Goal: Browse casually

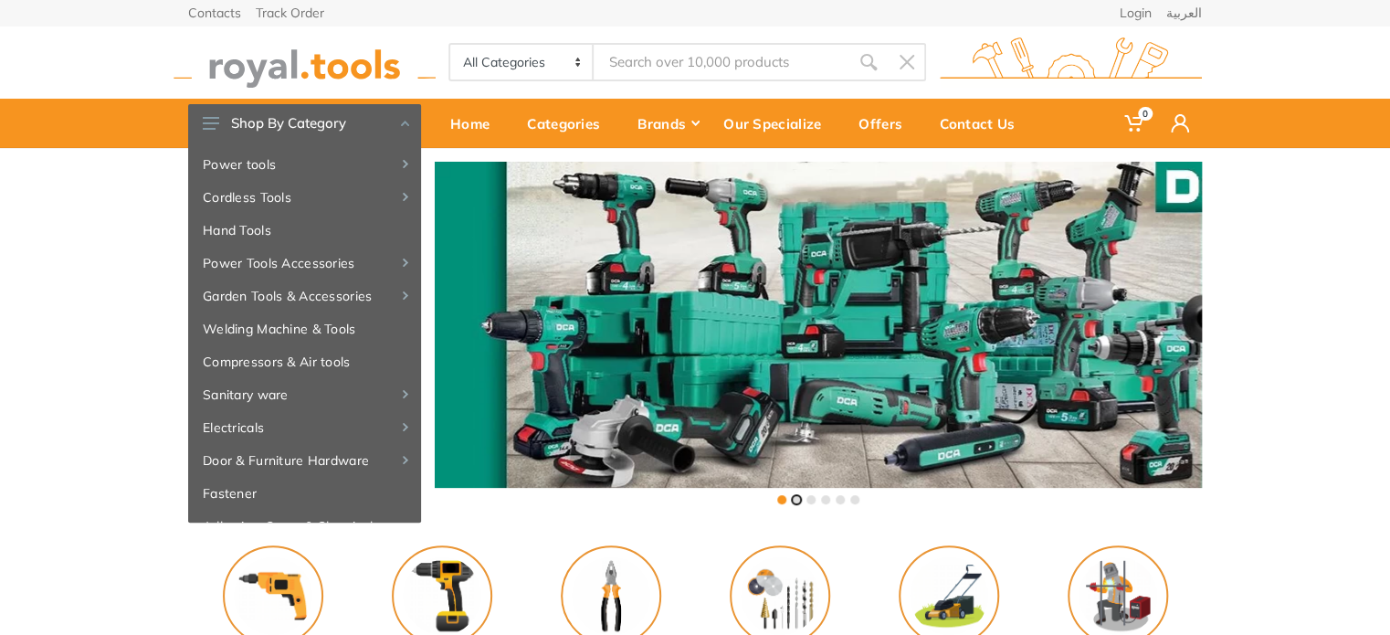
click at [796, 501] on button at bounding box center [796, 499] width 9 height 9
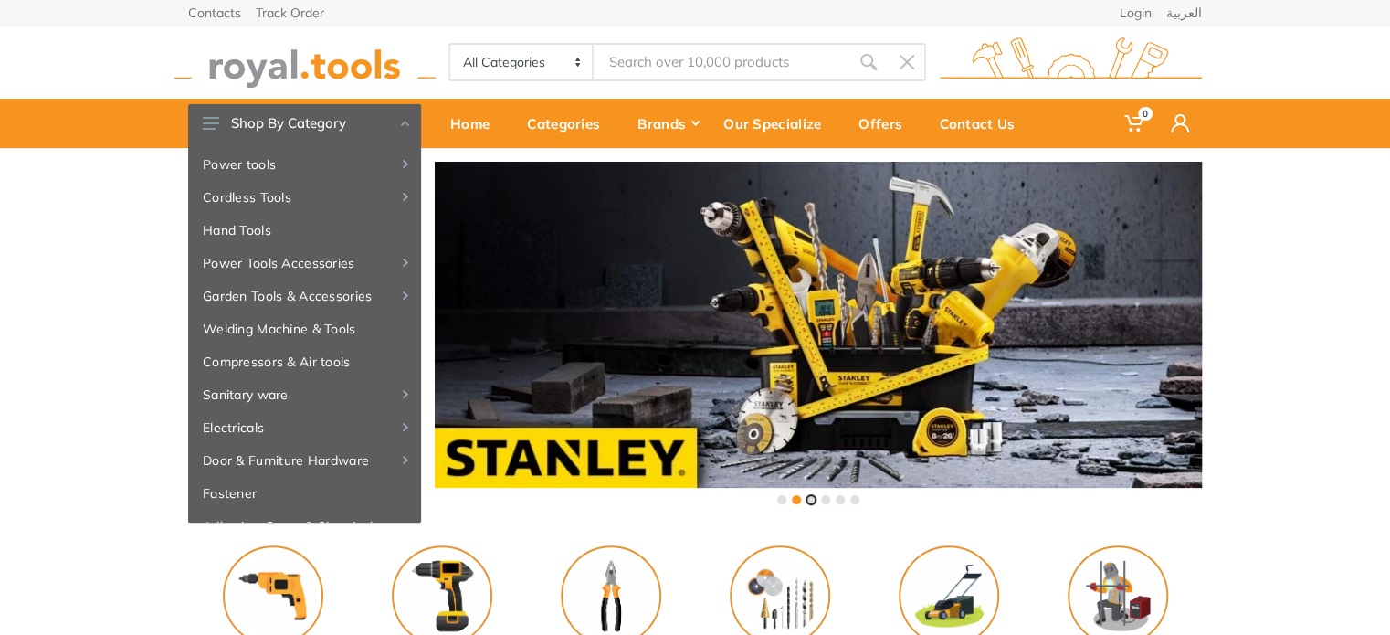
click at [808, 501] on button at bounding box center [810, 499] width 9 height 9
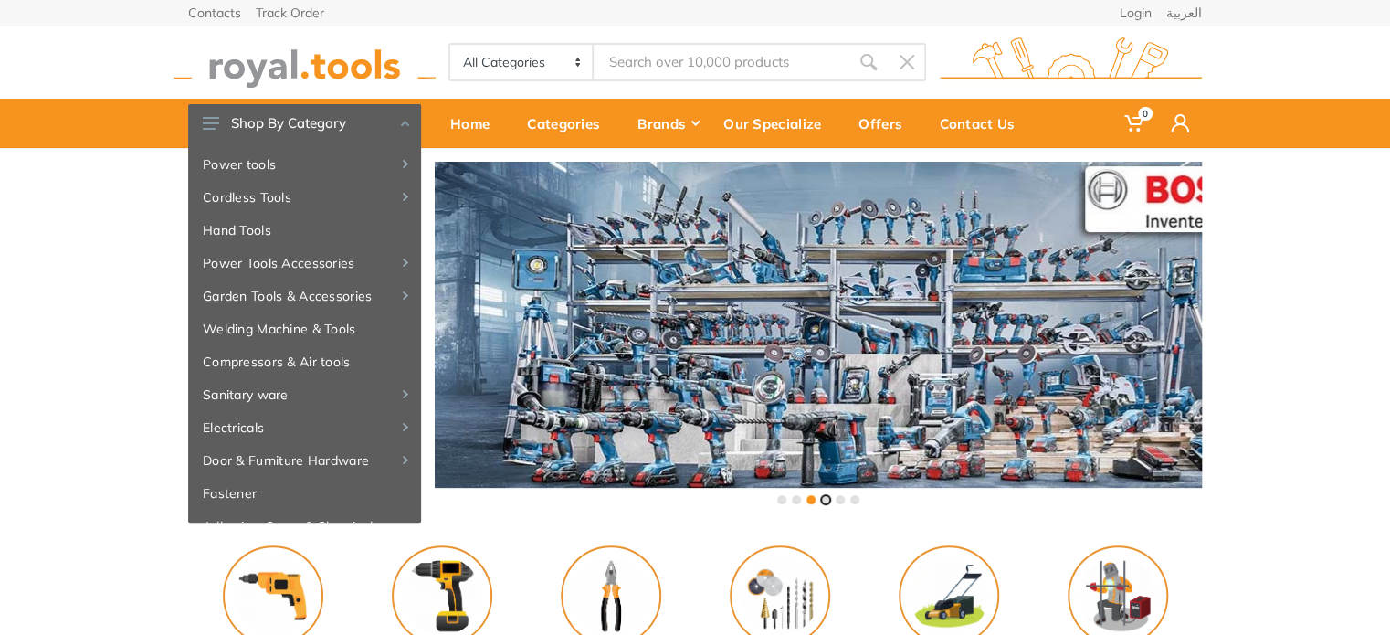
click at [822, 499] on button at bounding box center [825, 499] width 9 height 9
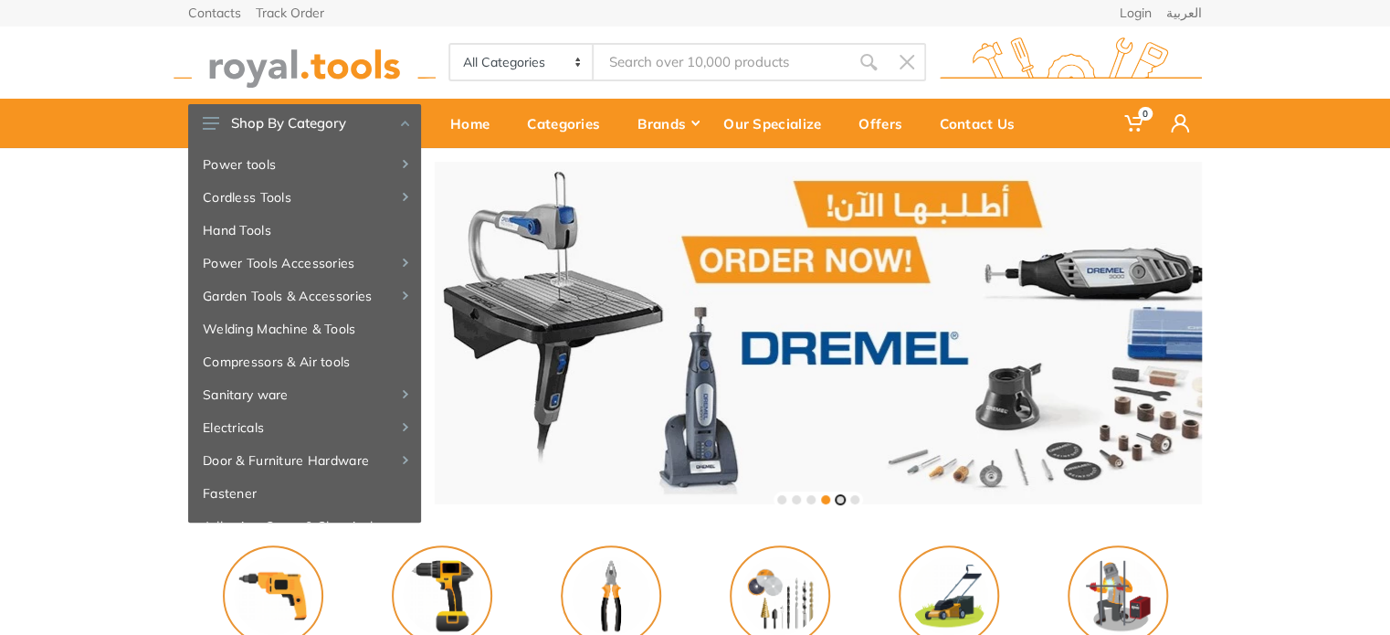
click at [838, 500] on button at bounding box center [839, 499] width 9 height 9
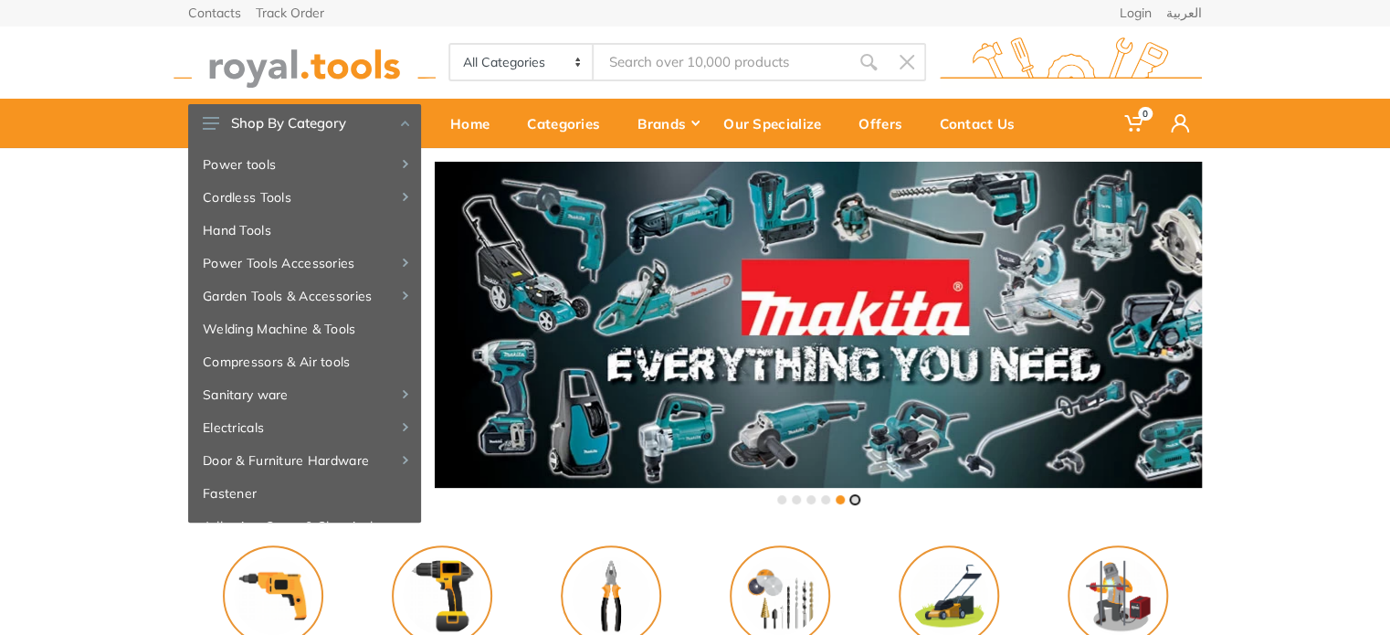
click at [853, 500] on button at bounding box center [854, 499] width 9 height 9
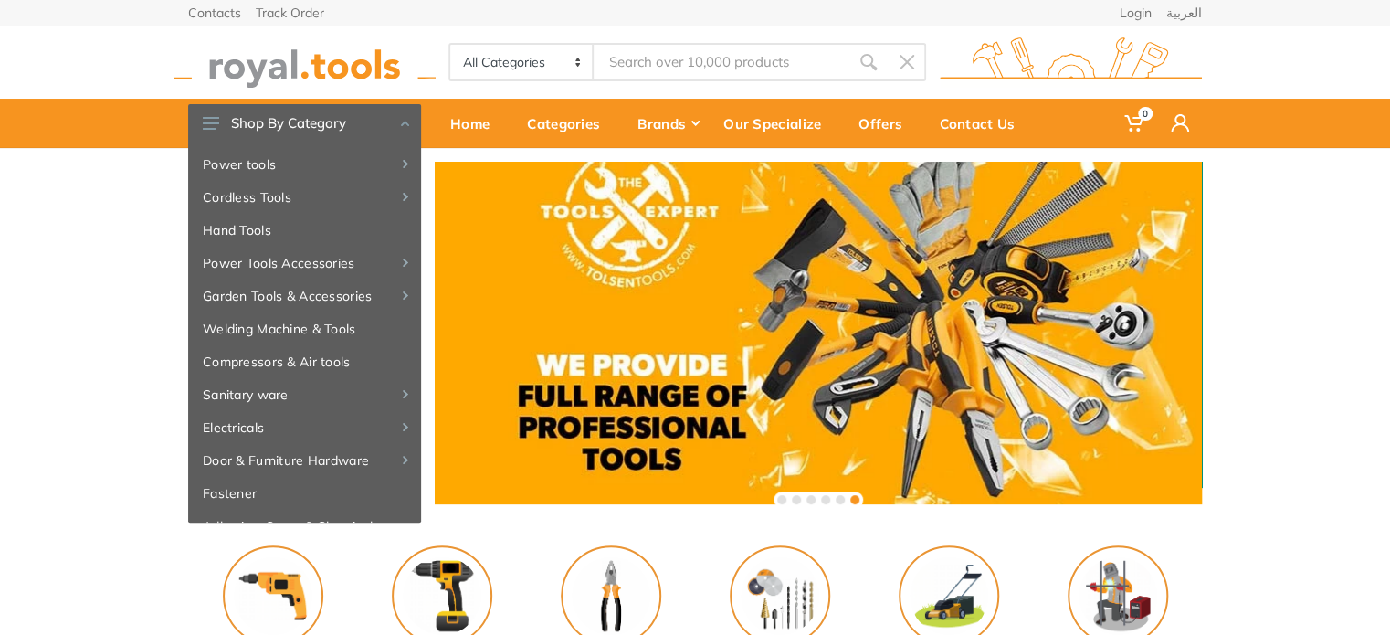
click at [785, 503] on div at bounding box center [817, 499] width 89 height 16
click at [784, 502] on button at bounding box center [781, 499] width 9 height 9
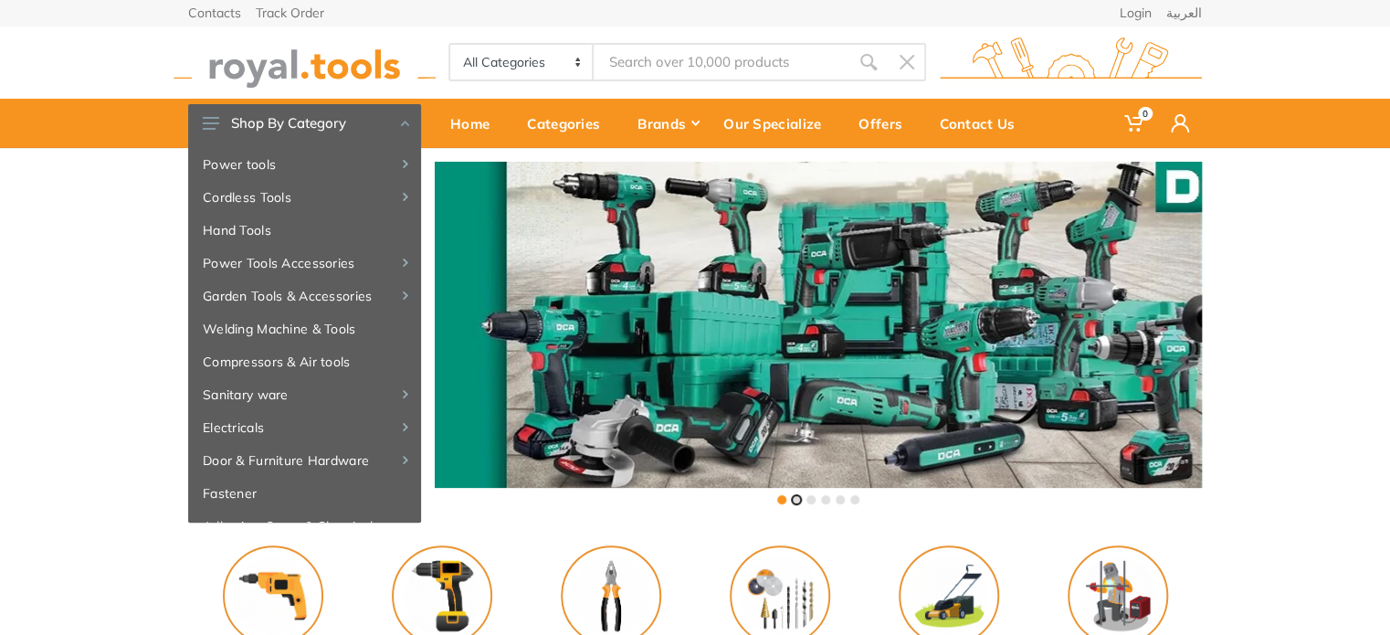
click at [793, 500] on button at bounding box center [796, 499] width 9 height 9
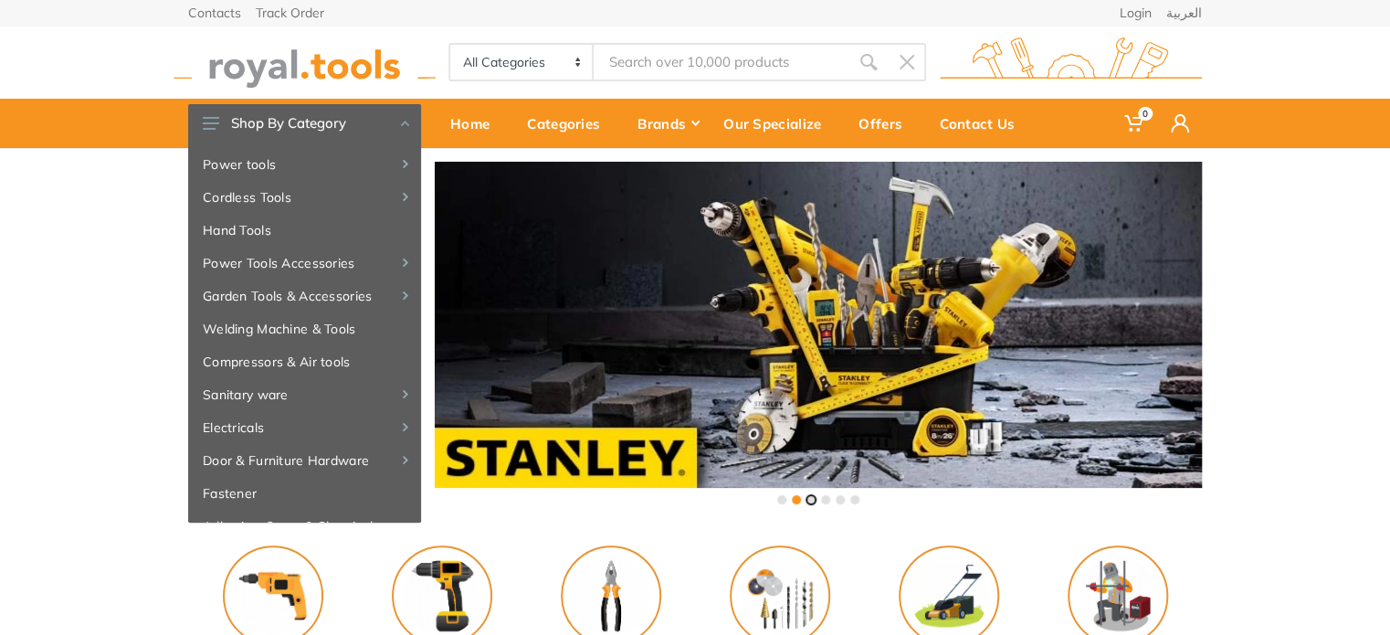
click at [807, 500] on button at bounding box center [810, 499] width 9 height 9
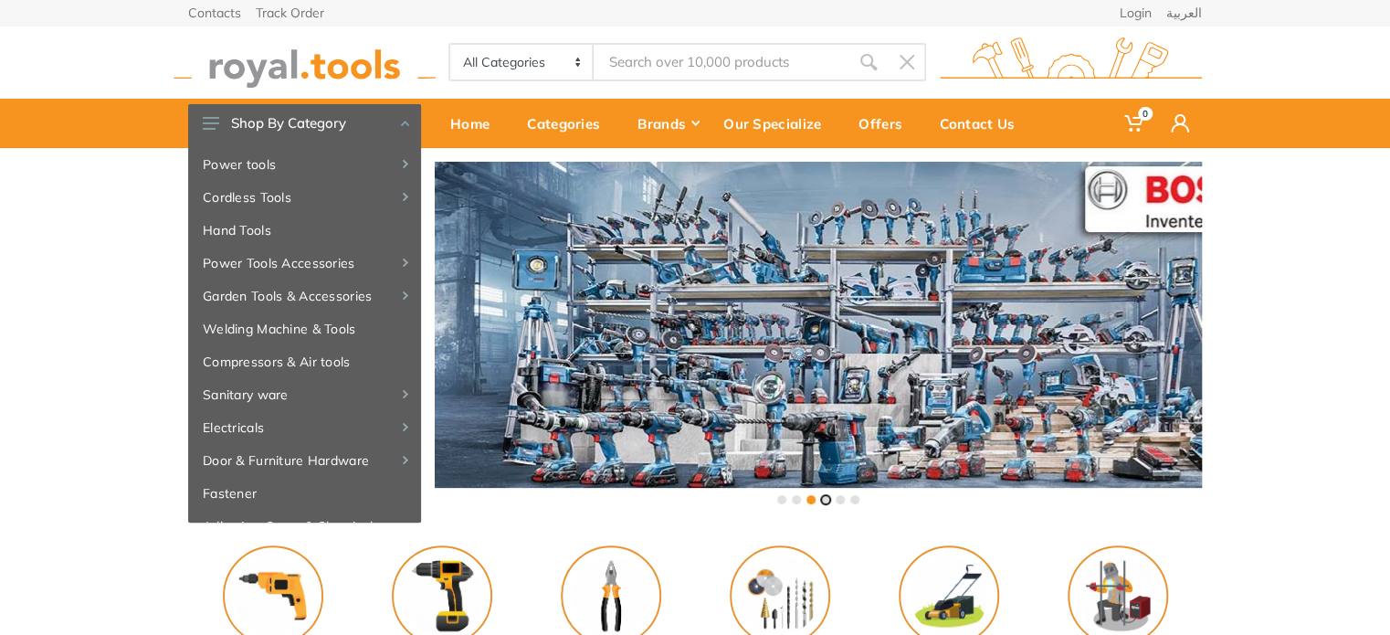
click at [821, 500] on button at bounding box center [825, 499] width 9 height 9
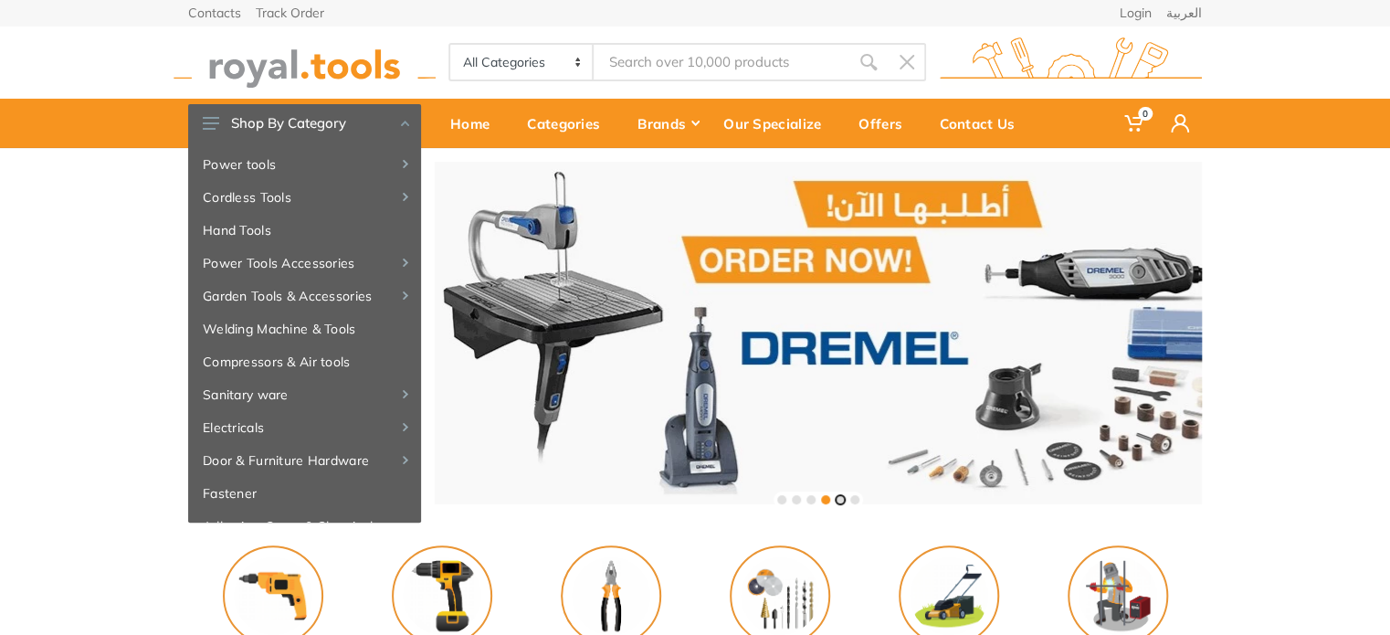
click at [837, 500] on button at bounding box center [839, 499] width 9 height 9
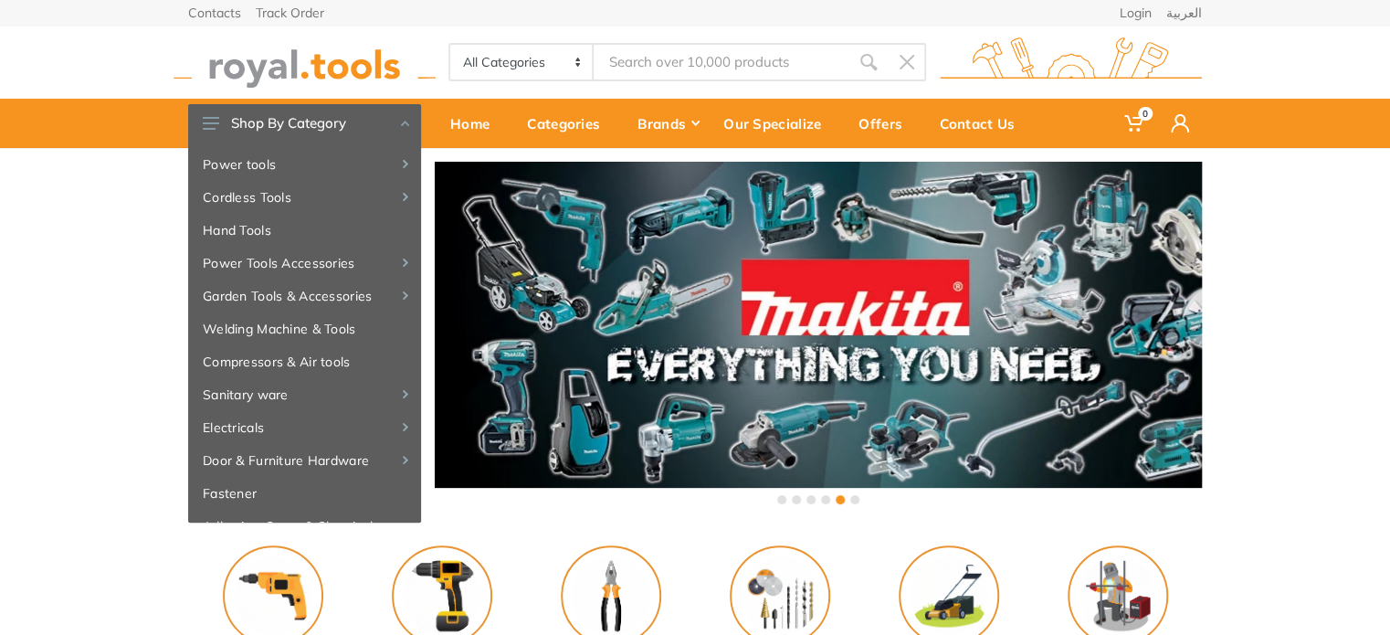
click at [847, 499] on div at bounding box center [817, 499] width 89 height 16
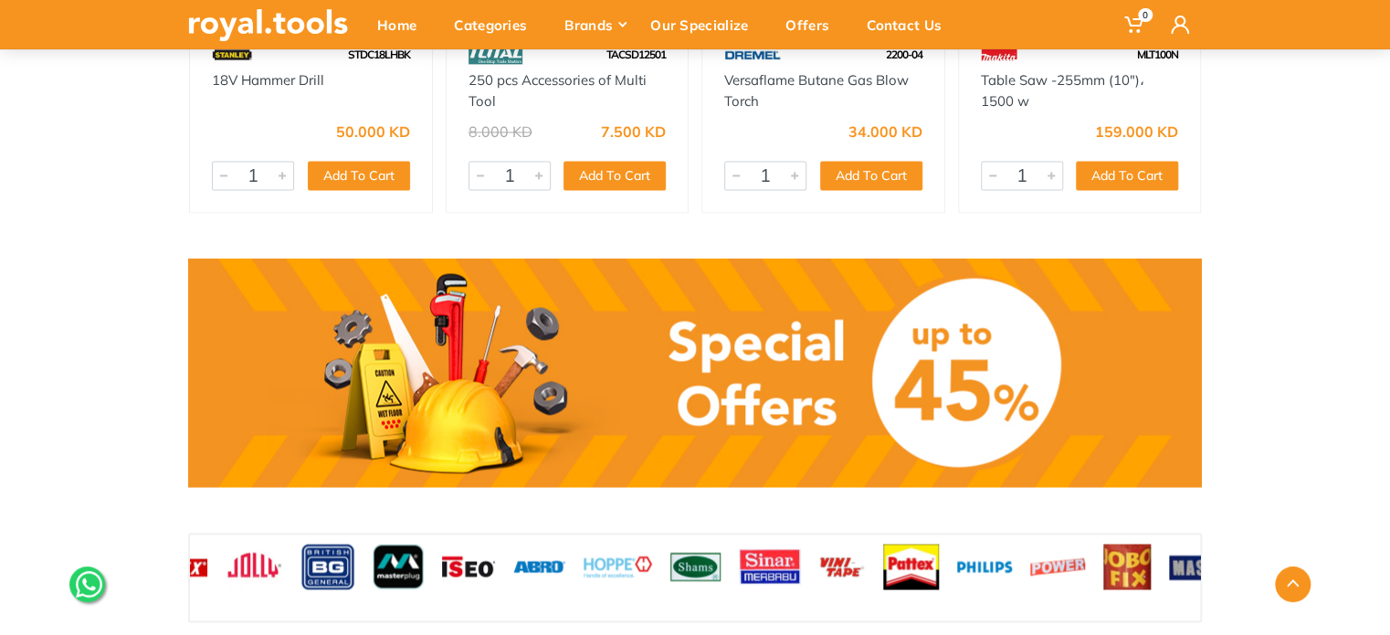
scroll to position [1278, 0]
